Goal: Task Accomplishment & Management: Use online tool/utility

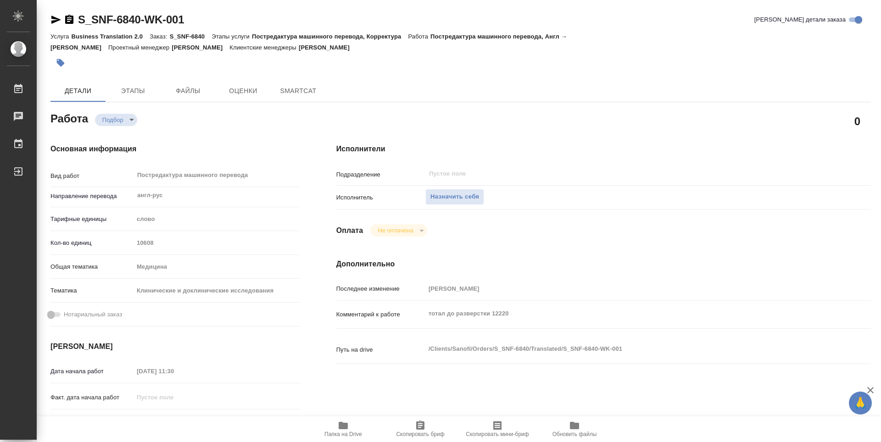
type textarea "x"
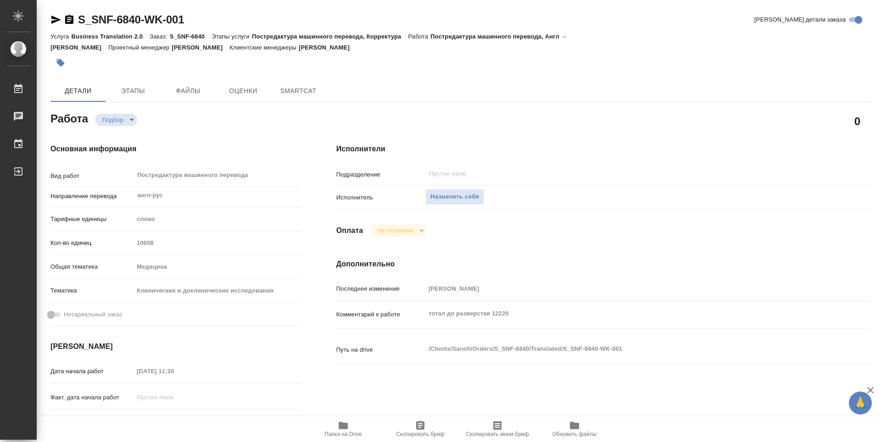
type textarea "x"
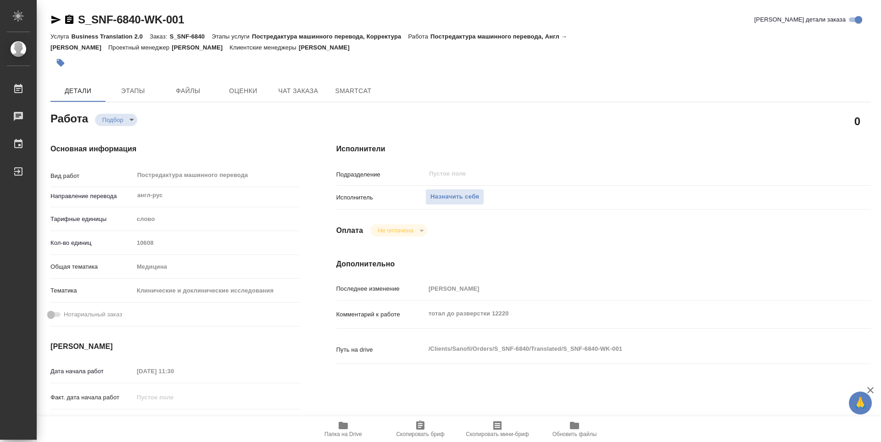
type textarea "x"
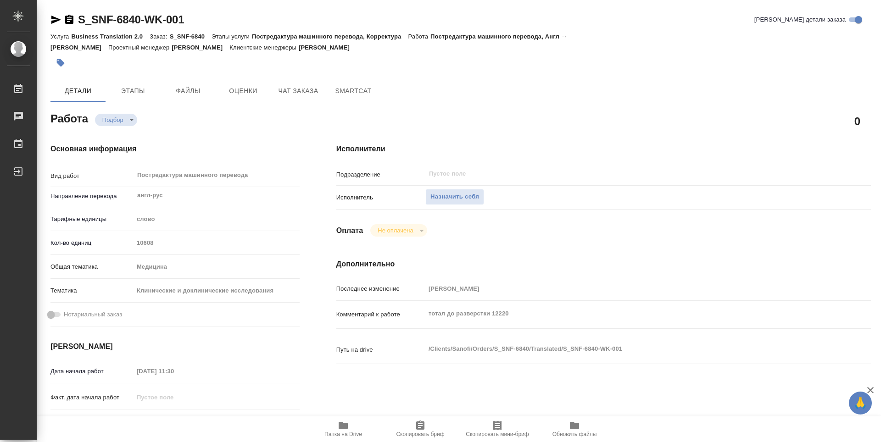
type textarea "x"
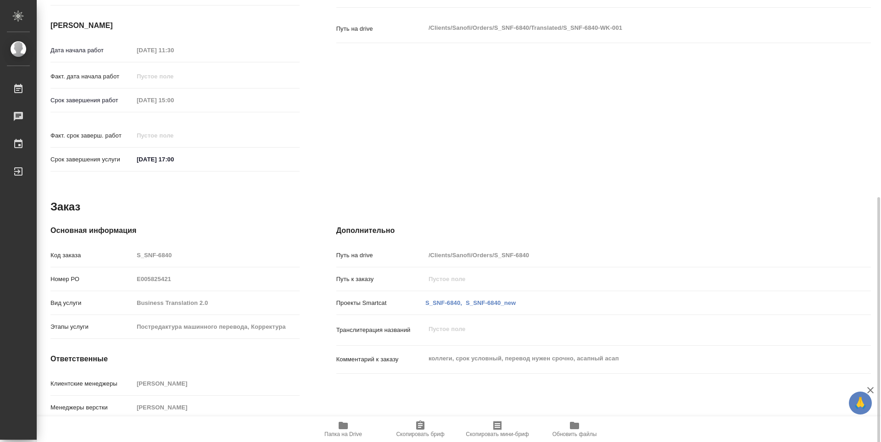
scroll to position [329, 0]
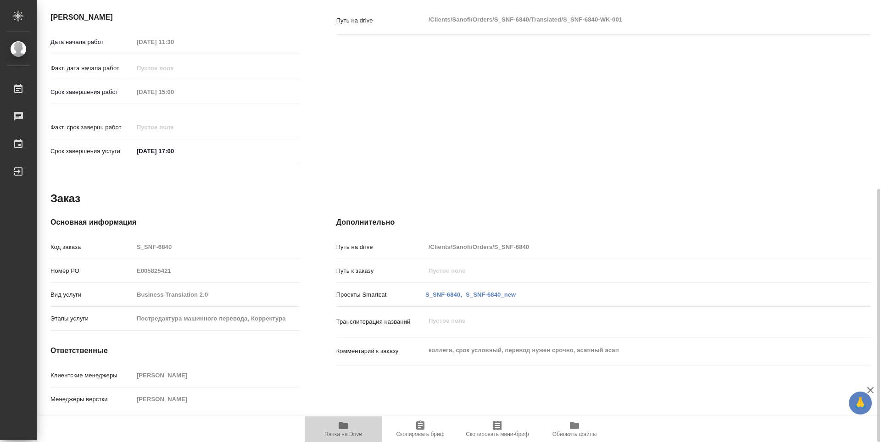
click at [344, 428] on icon "button" at bounding box center [343, 425] width 9 height 7
